Goal: Obtain resource: Obtain resource

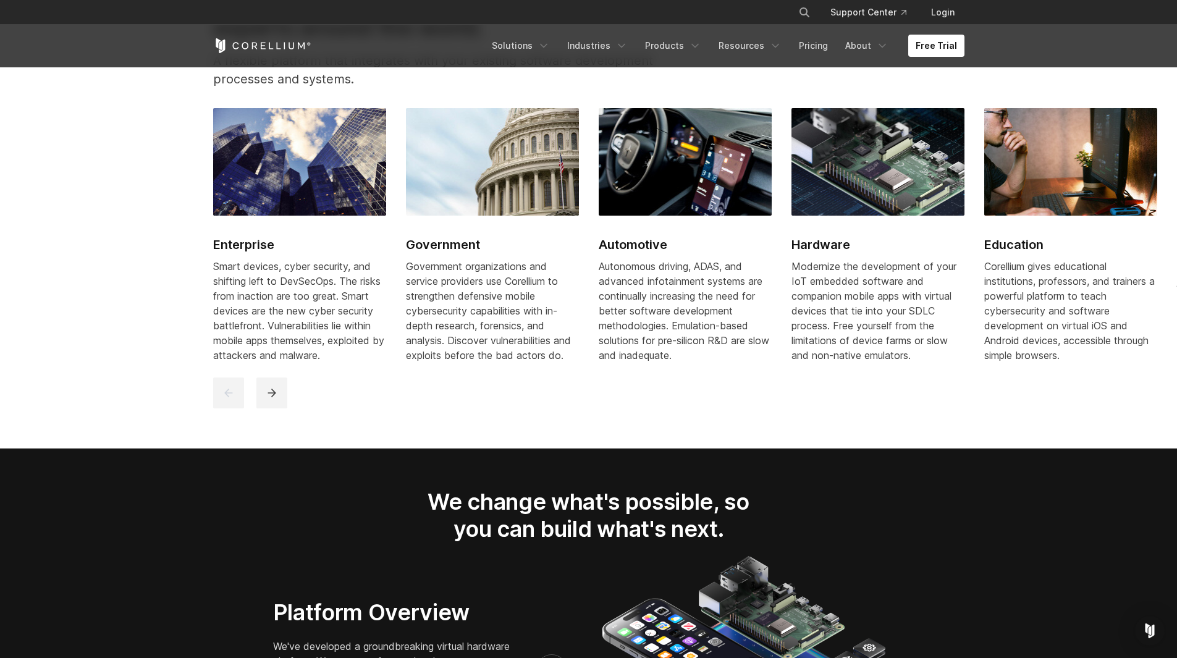
scroll to position [1642, 0]
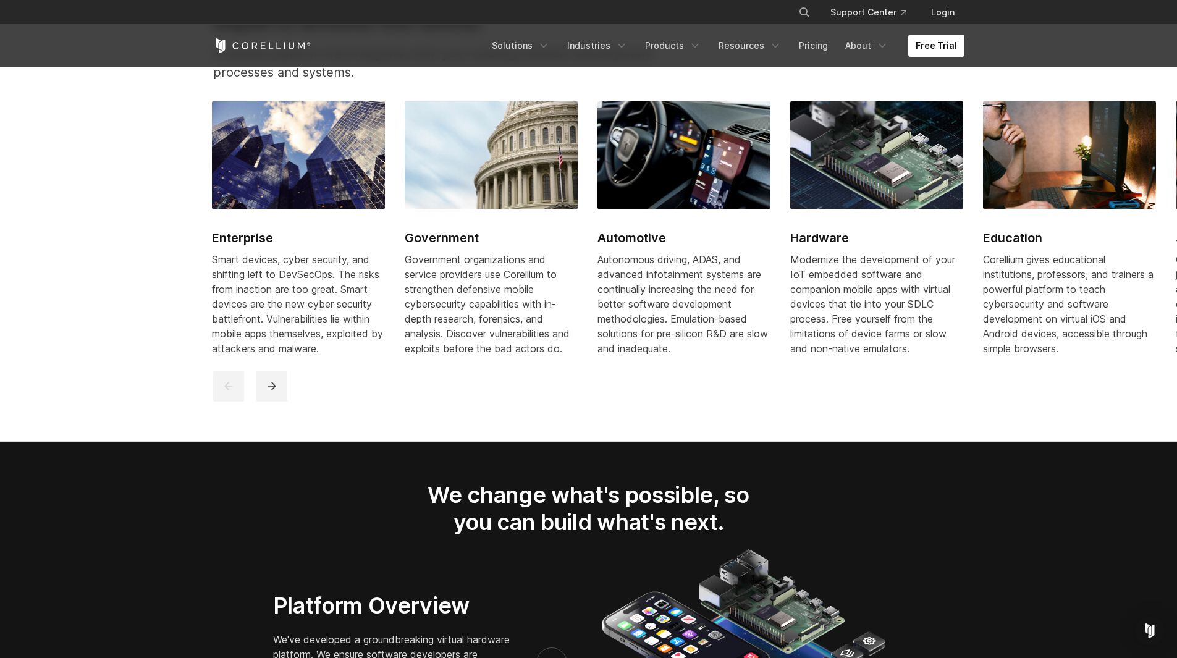
drag, startPoint x: 1071, startPoint y: 360, endPoint x: 1018, endPoint y: 325, distance: 63.4
click at [1018, 325] on div "Corellium gives educational institutions, professors, and trainers a powerful p…" at bounding box center [1069, 304] width 173 height 104
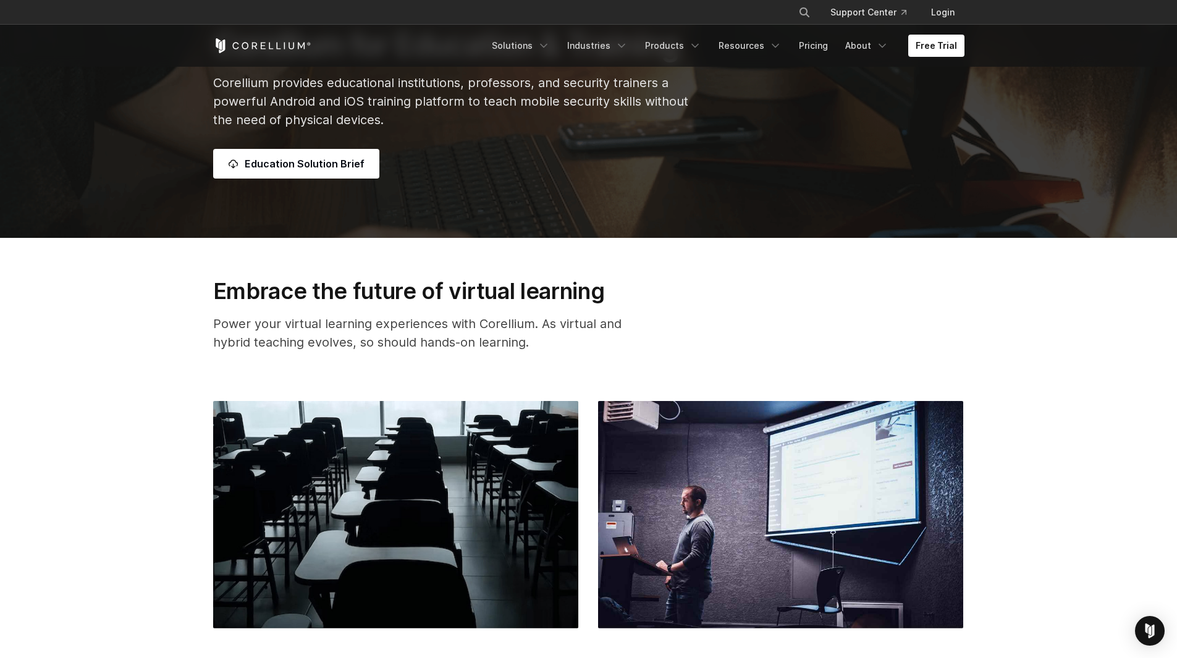
scroll to position [378, 0]
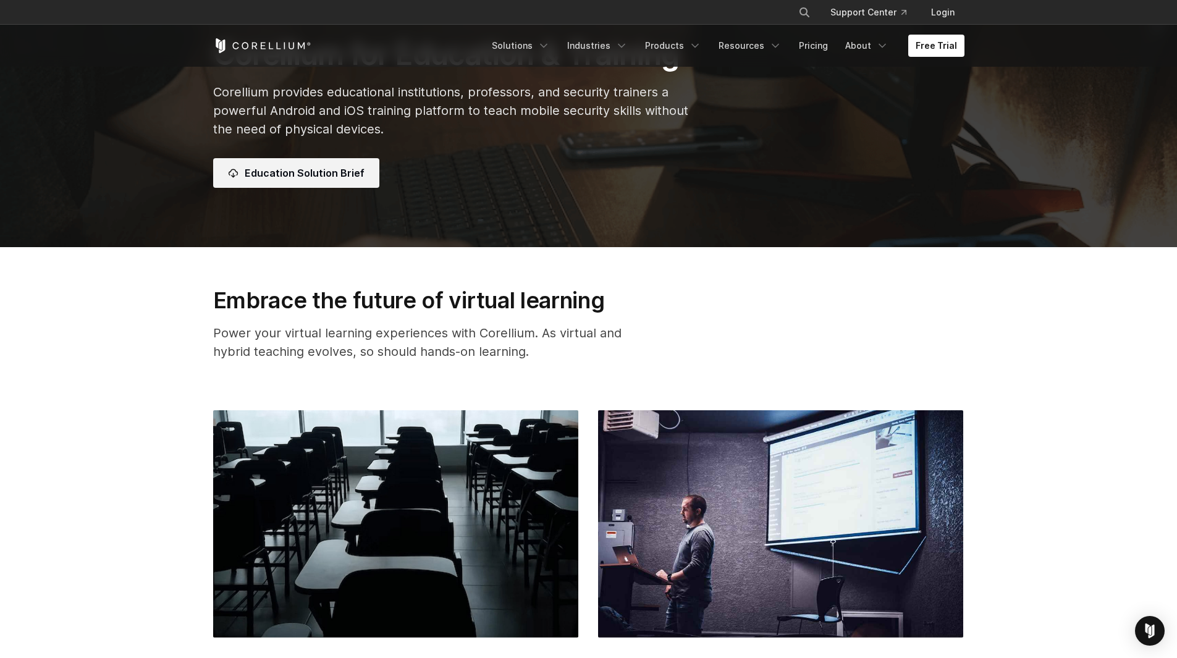
click at [290, 172] on link "Education Solution Brief" at bounding box center [296, 173] width 166 height 30
